Goal: Find specific page/section: Find specific page/section

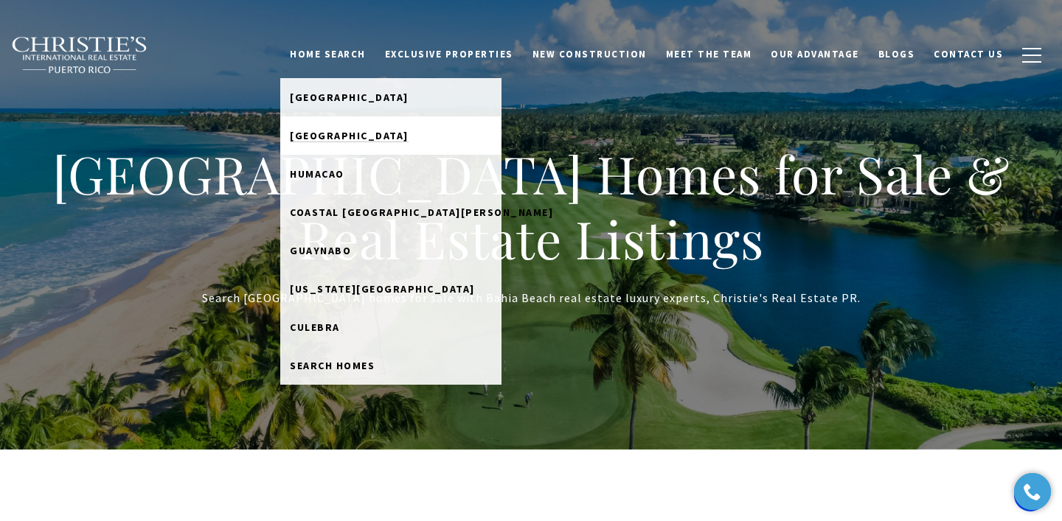
click at [352, 131] on span "[GEOGRAPHIC_DATA]" at bounding box center [349, 135] width 119 height 13
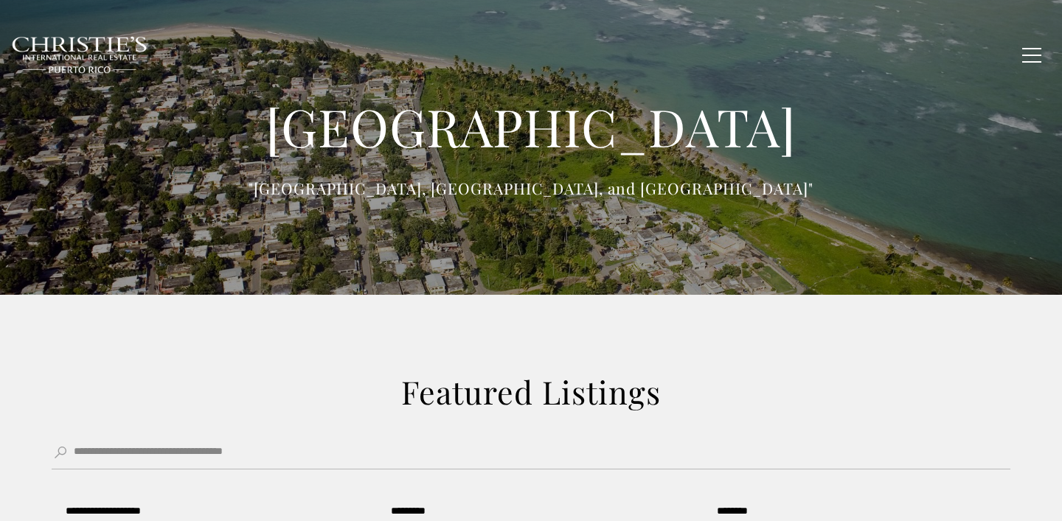
type input "**********"
type input "*********"
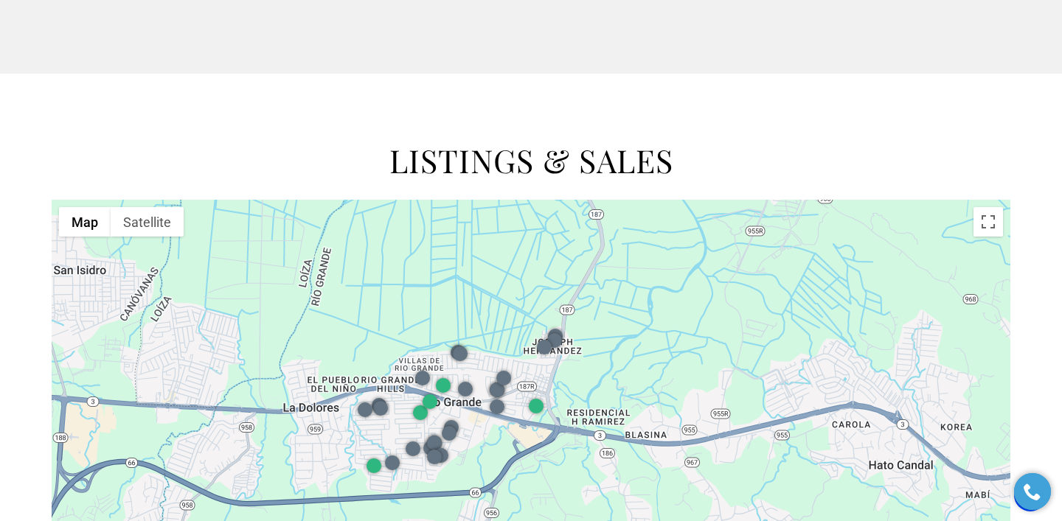
scroll to position [1241, 0]
